Goal: Find specific page/section: Find specific page/section

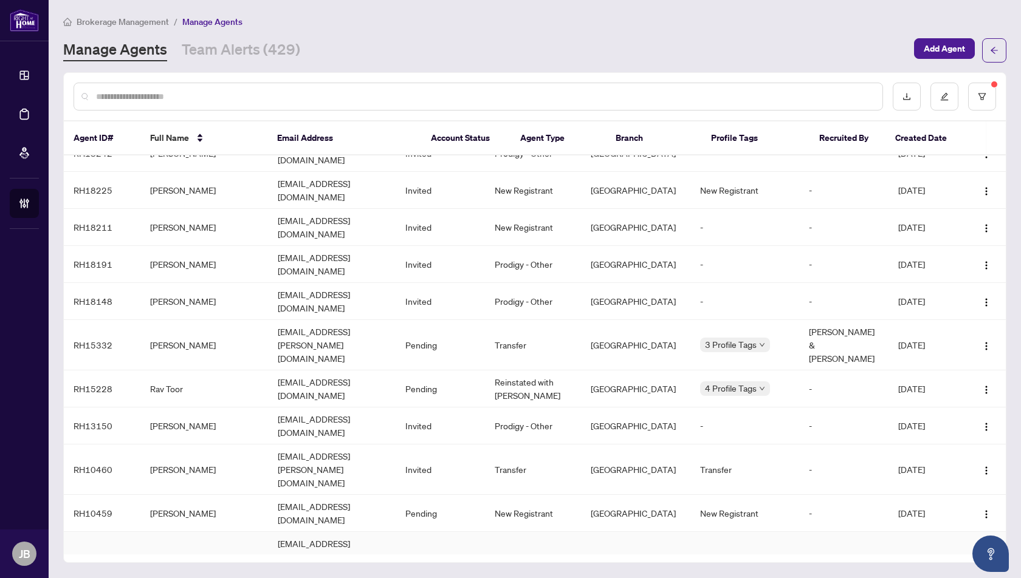
scroll to position [395, 0]
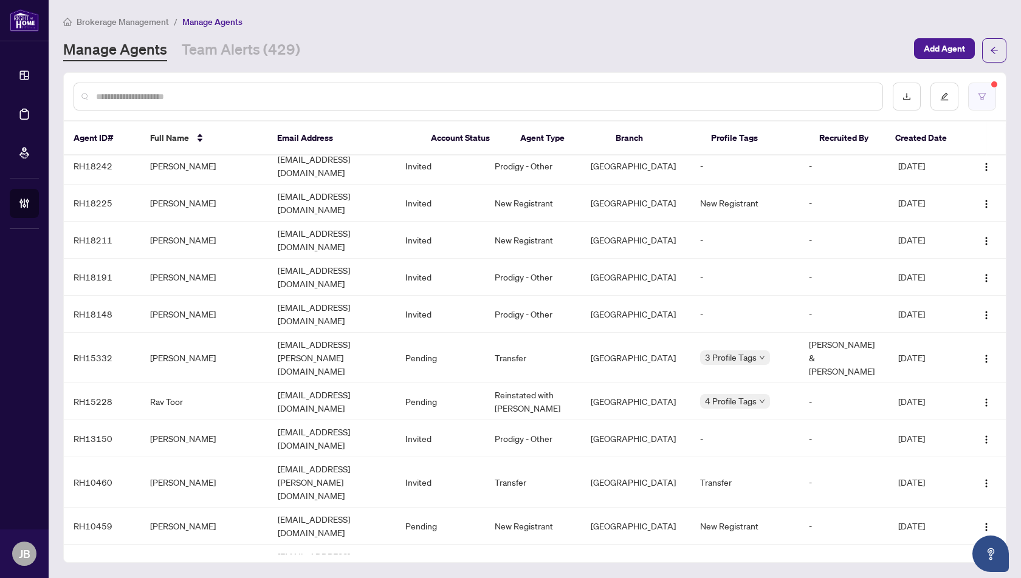
click at [986, 91] on button "button" at bounding box center [982, 97] width 28 height 28
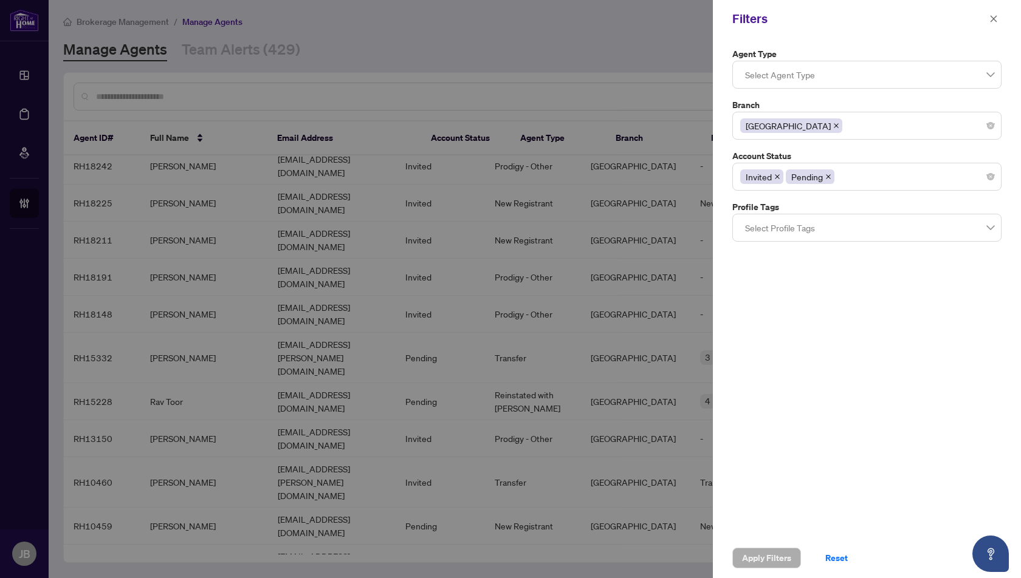
click at [846, 175] on div "Invited Pending" at bounding box center [866, 177] width 253 height 22
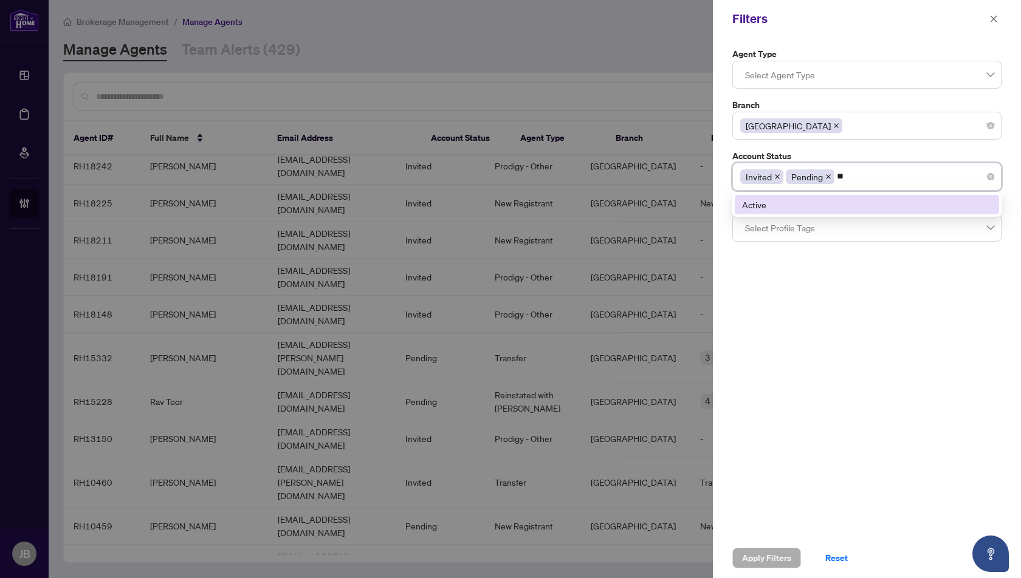
type input "***"
click at [761, 205] on div "Active" at bounding box center [867, 204] width 250 height 13
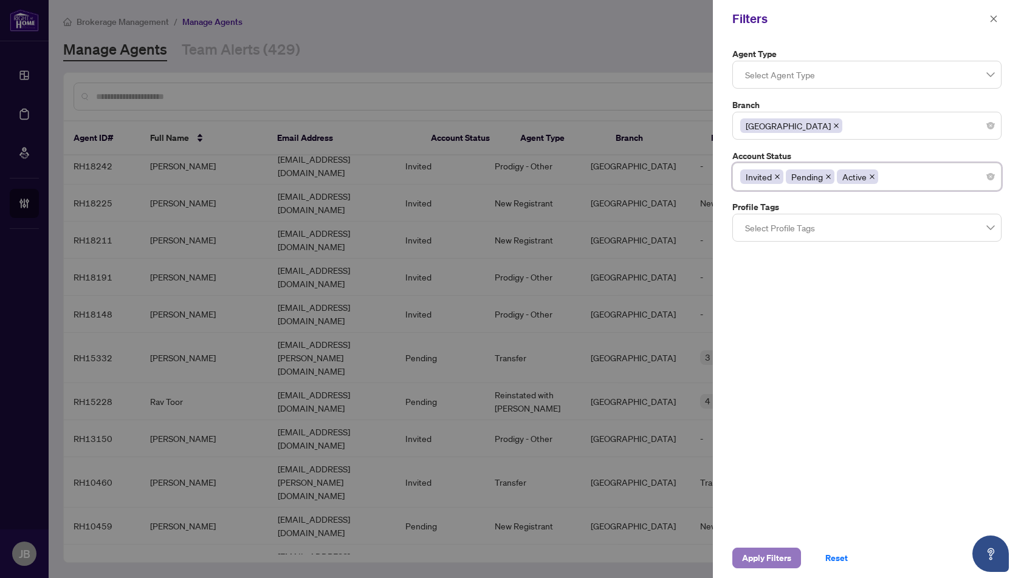
click at [766, 559] on span "Apply Filters" at bounding box center [766, 558] width 49 height 19
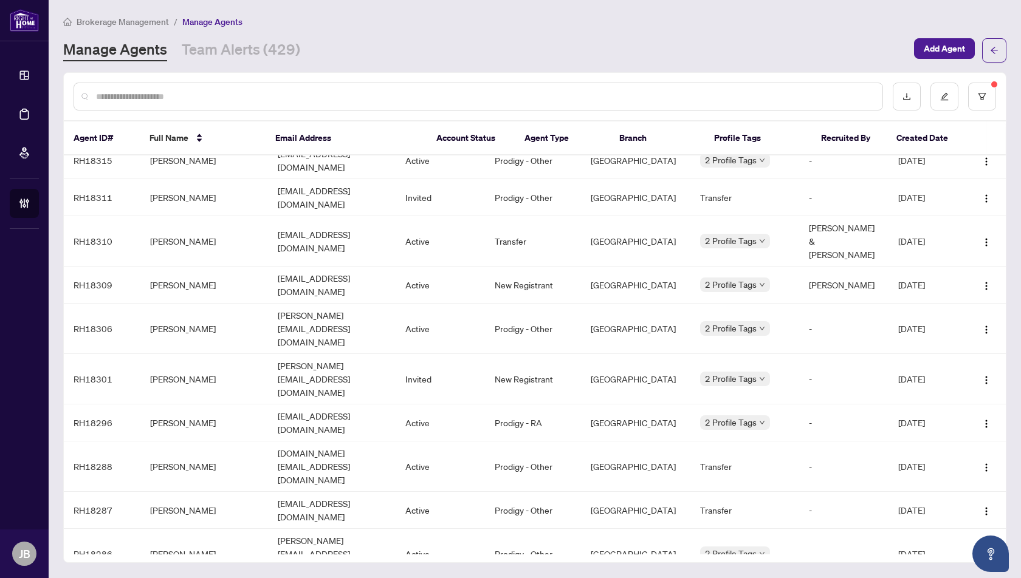
scroll to position [0, 0]
